Goal: Information Seeking & Learning: Learn about a topic

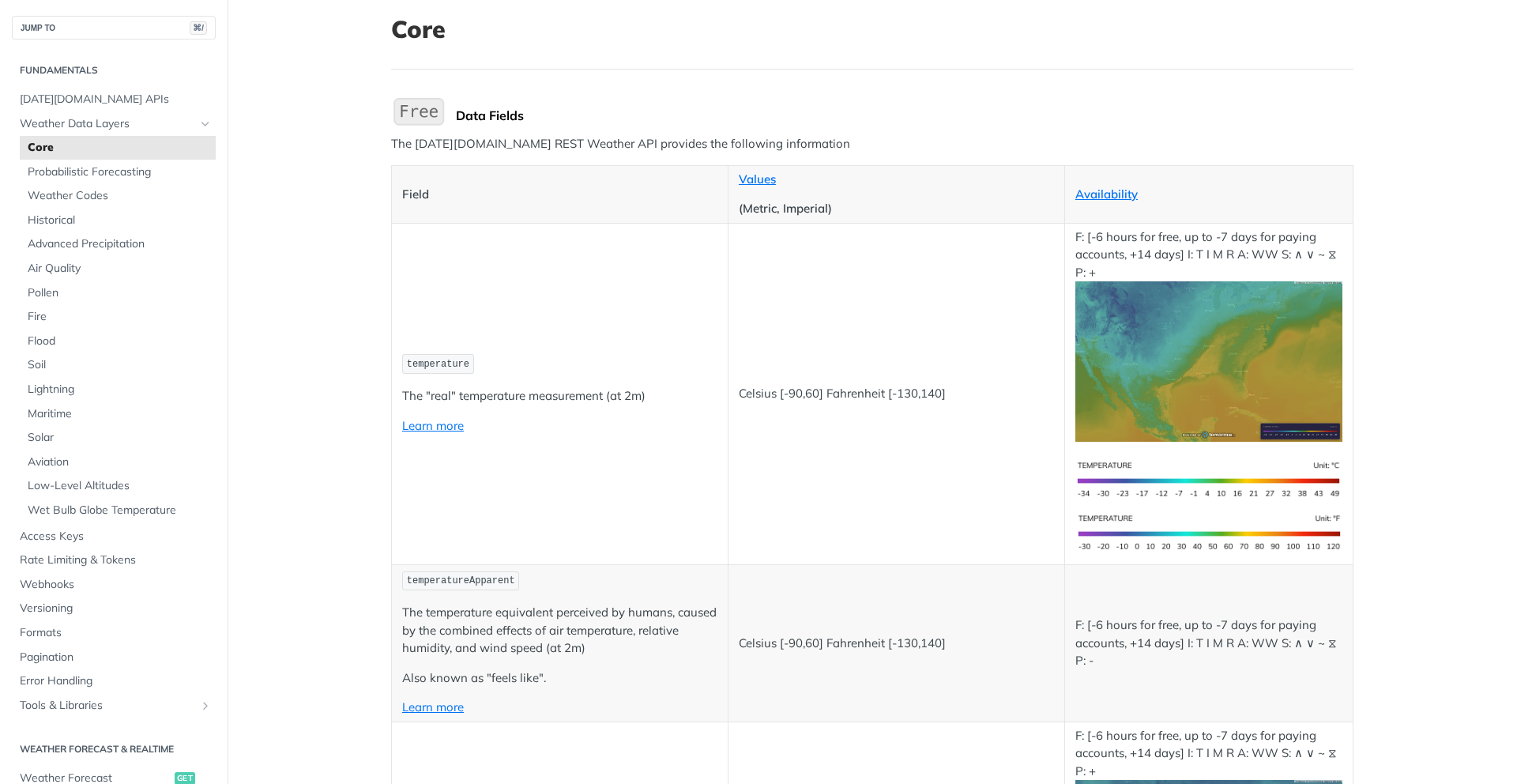
scroll to position [90, 0]
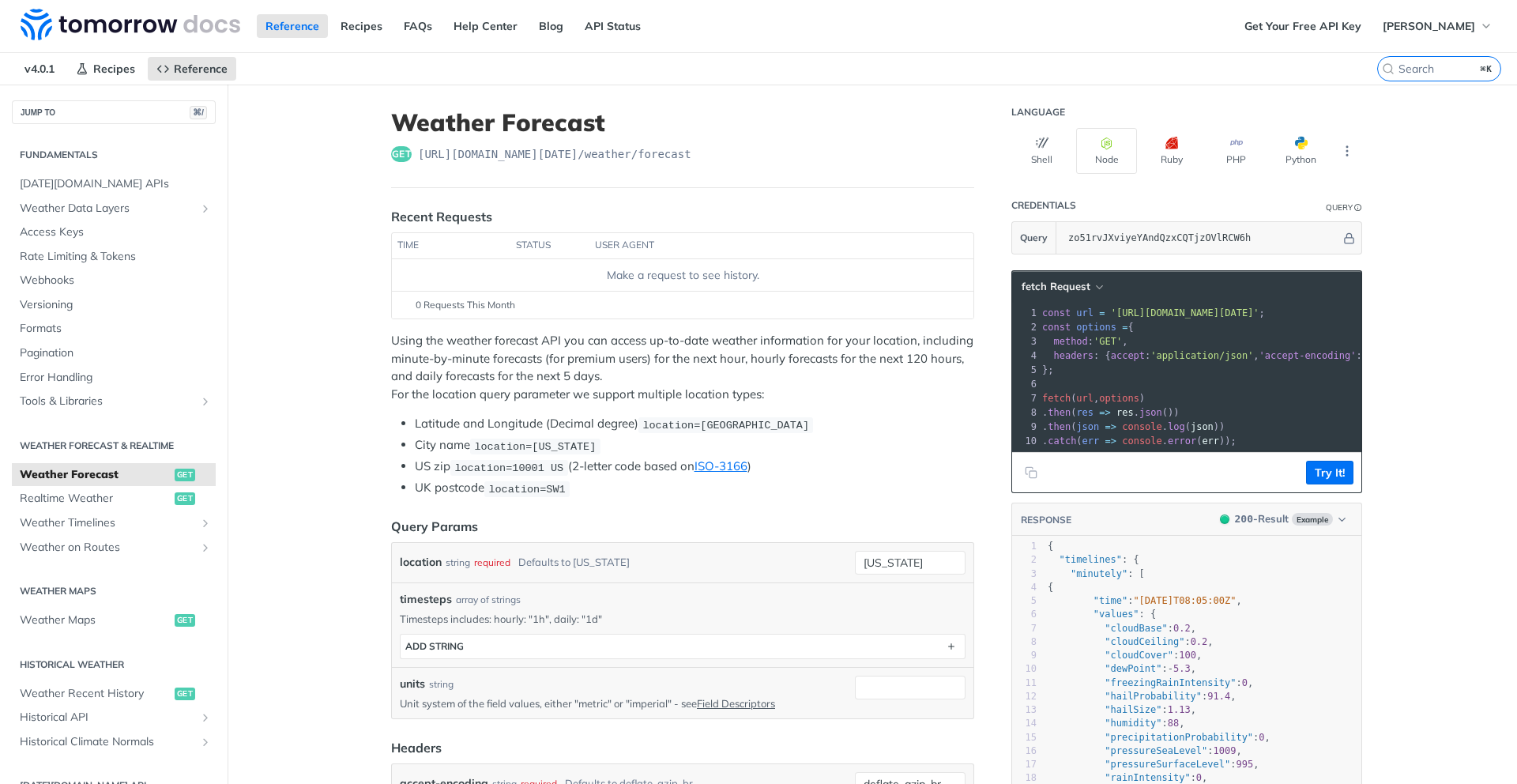
scroll to position [266, 0]
